Goal: Transaction & Acquisition: Purchase product/service

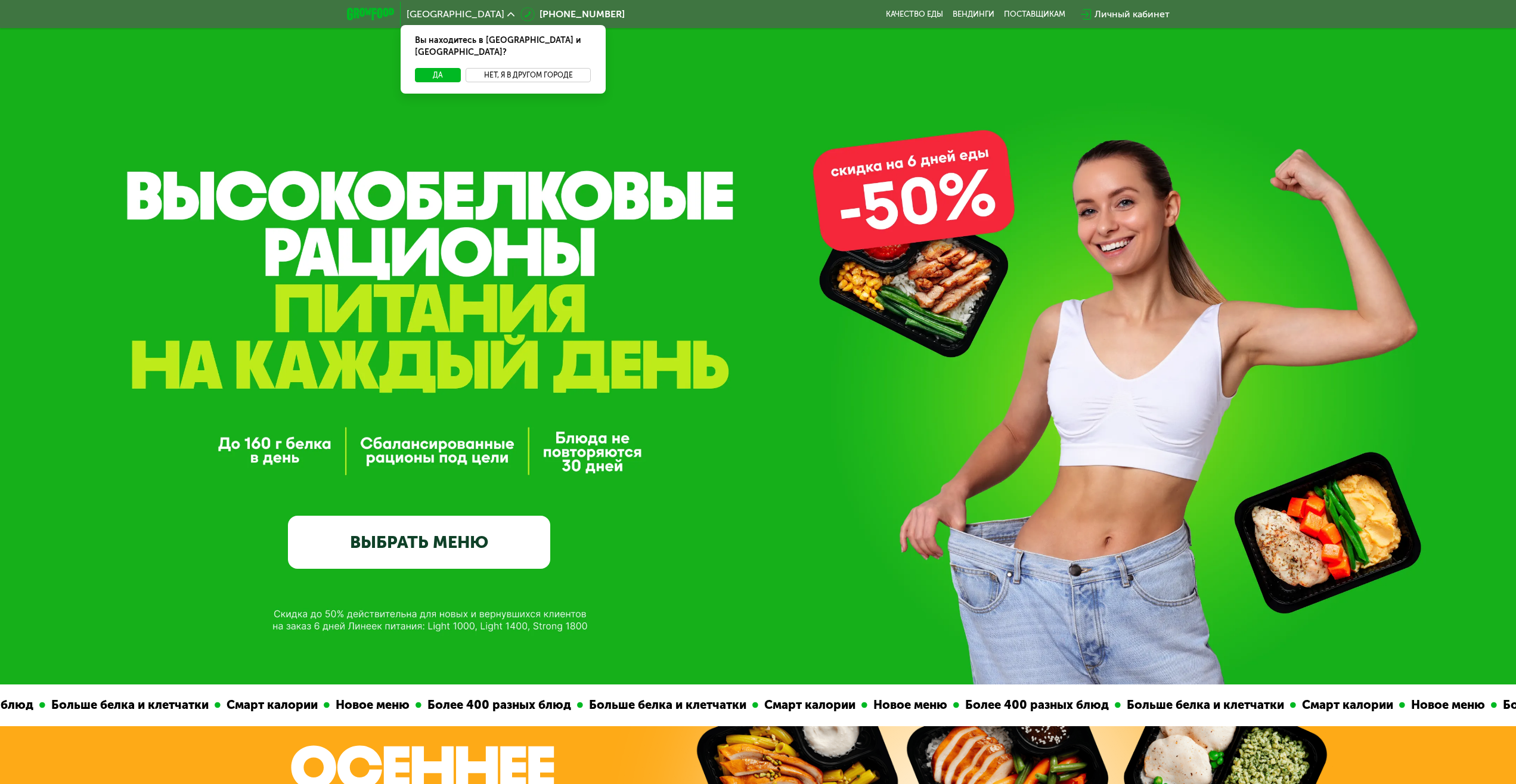
click at [508, 68] on button "Нет, я в другом городе" at bounding box center [528, 75] width 126 height 14
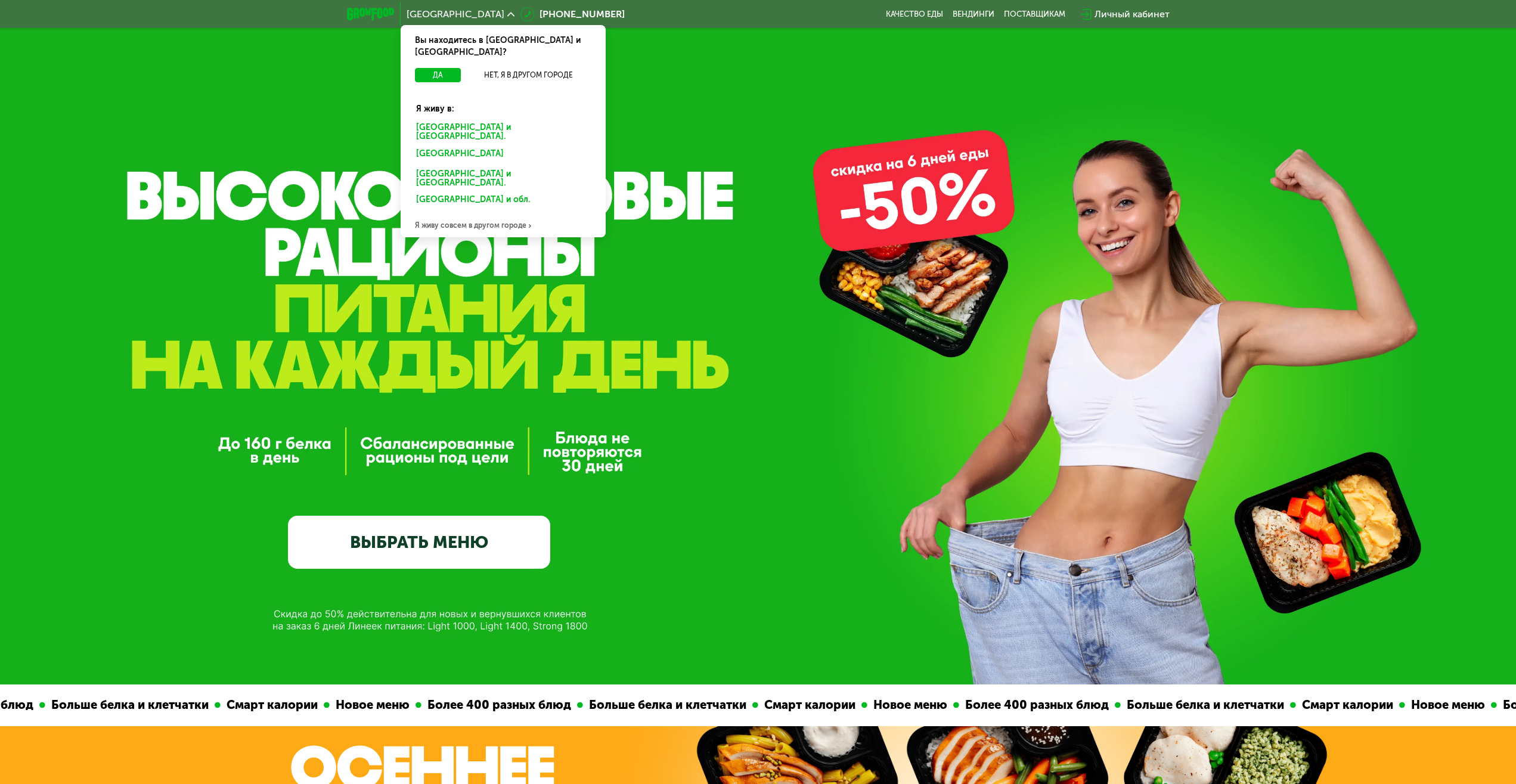
click at [478, 120] on div "[GEOGRAPHIC_DATA] и [GEOGRAPHIC_DATA]." at bounding box center [503, 132] width 191 height 25
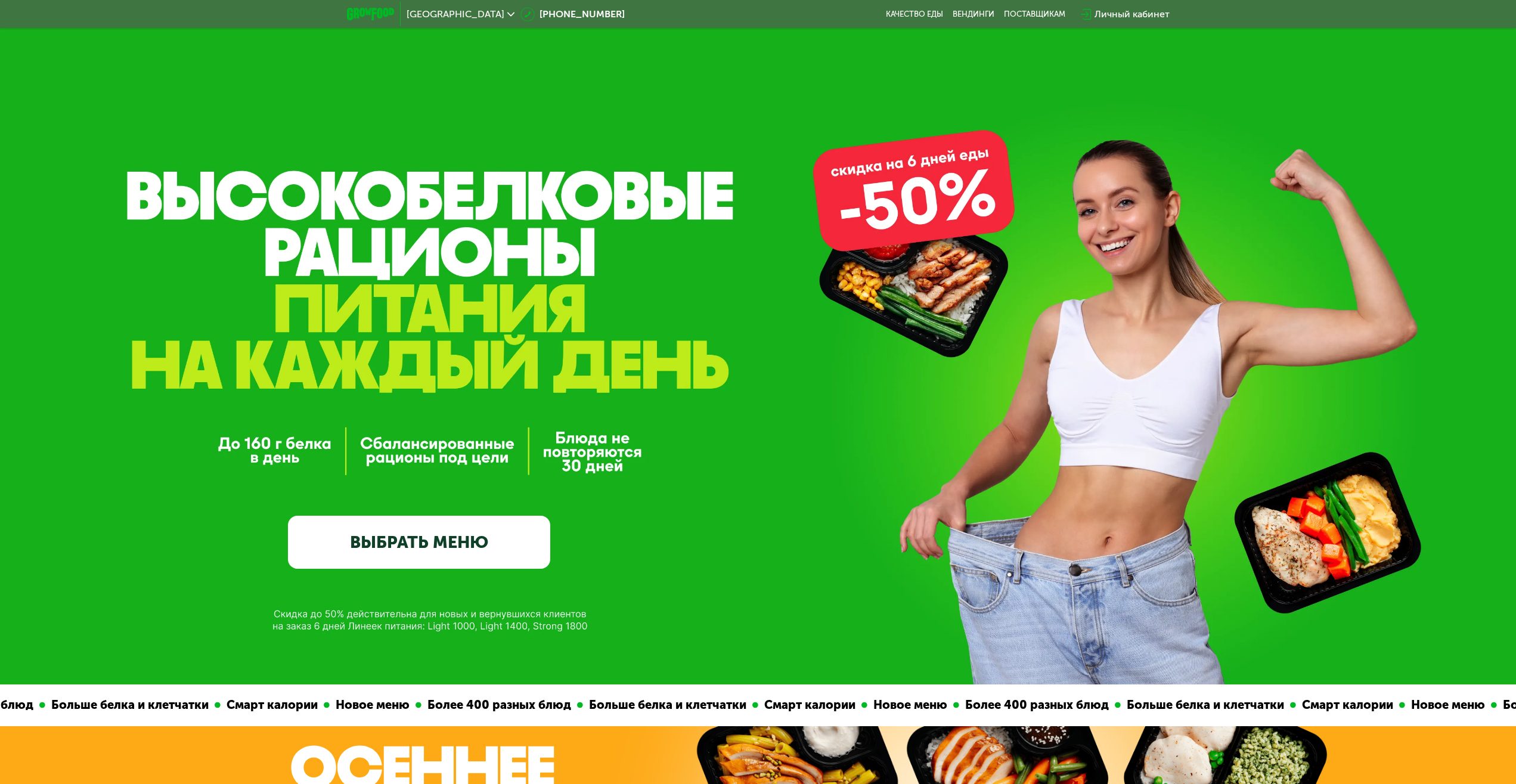
click at [371, 548] on link "ВЫБРАТЬ МЕНЮ" at bounding box center [419, 541] width 262 height 52
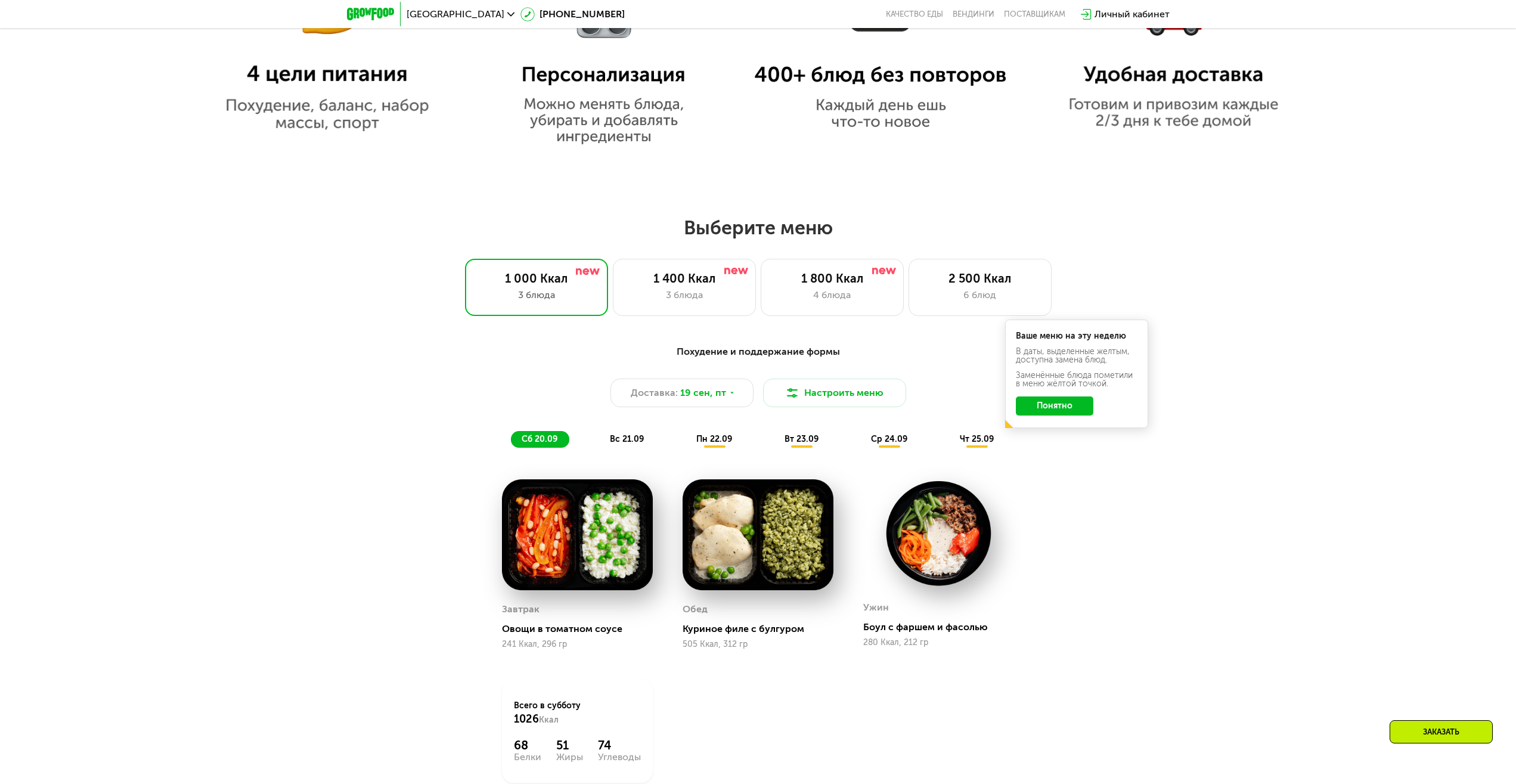
scroll to position [1298, 0]
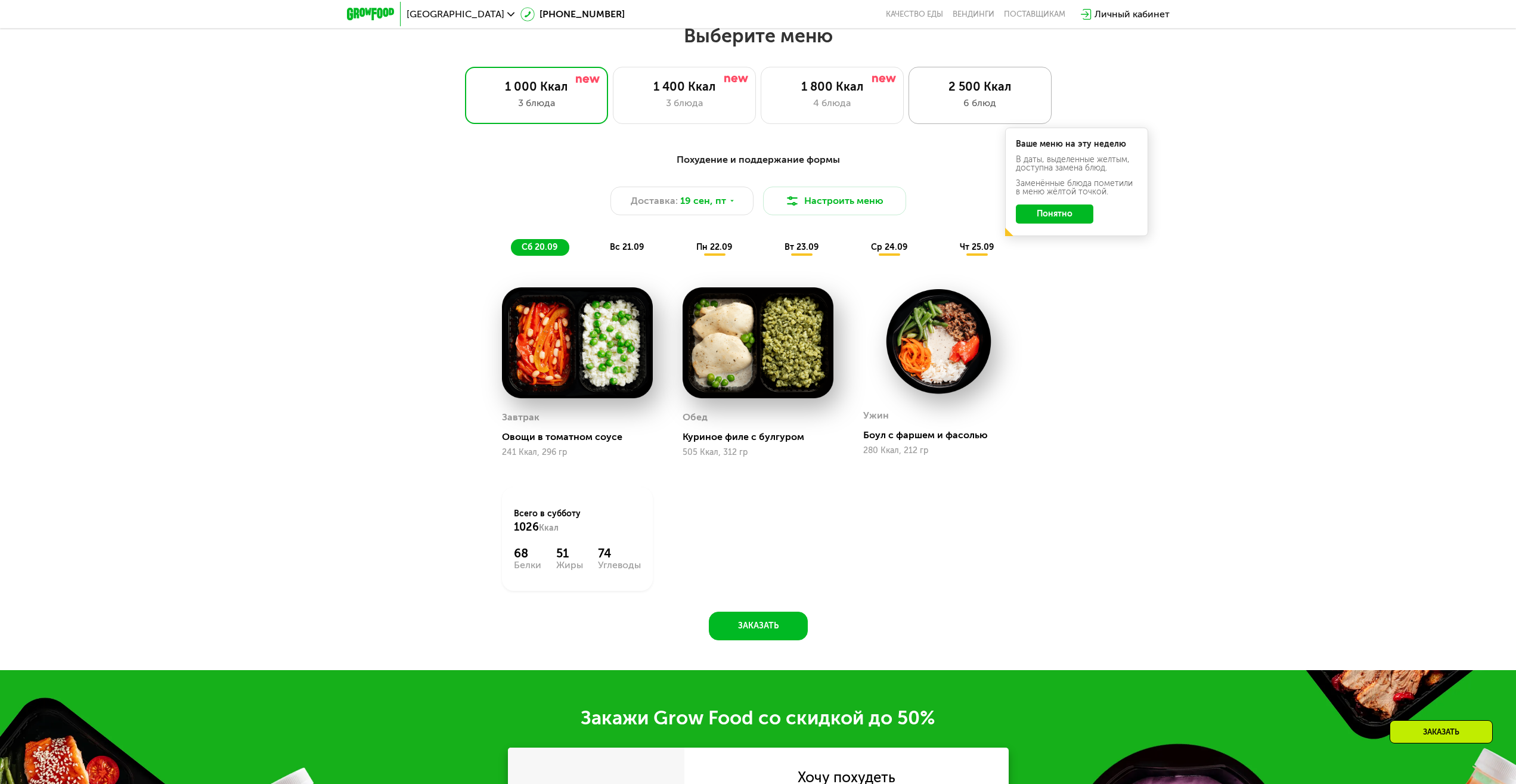
click at [997, 94] on div "2 500 Ккал" at bounding box center [979, 87] width 118 height 14
